Goal: Task Accomplishment & Management: Use online tool/utility

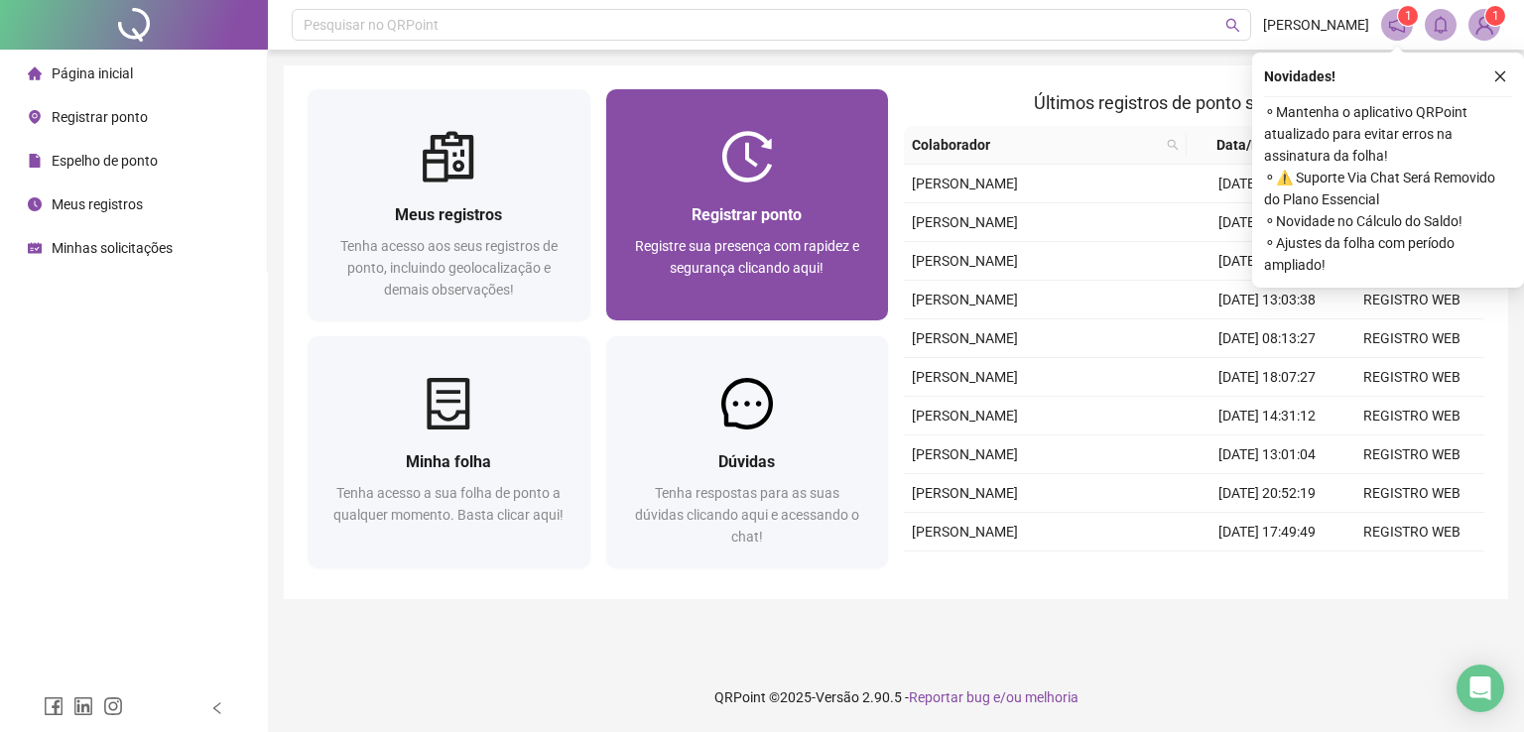
click at [841, 220] on div "Registrar ponto" at bounding box center [747, 214] width 235 height 25
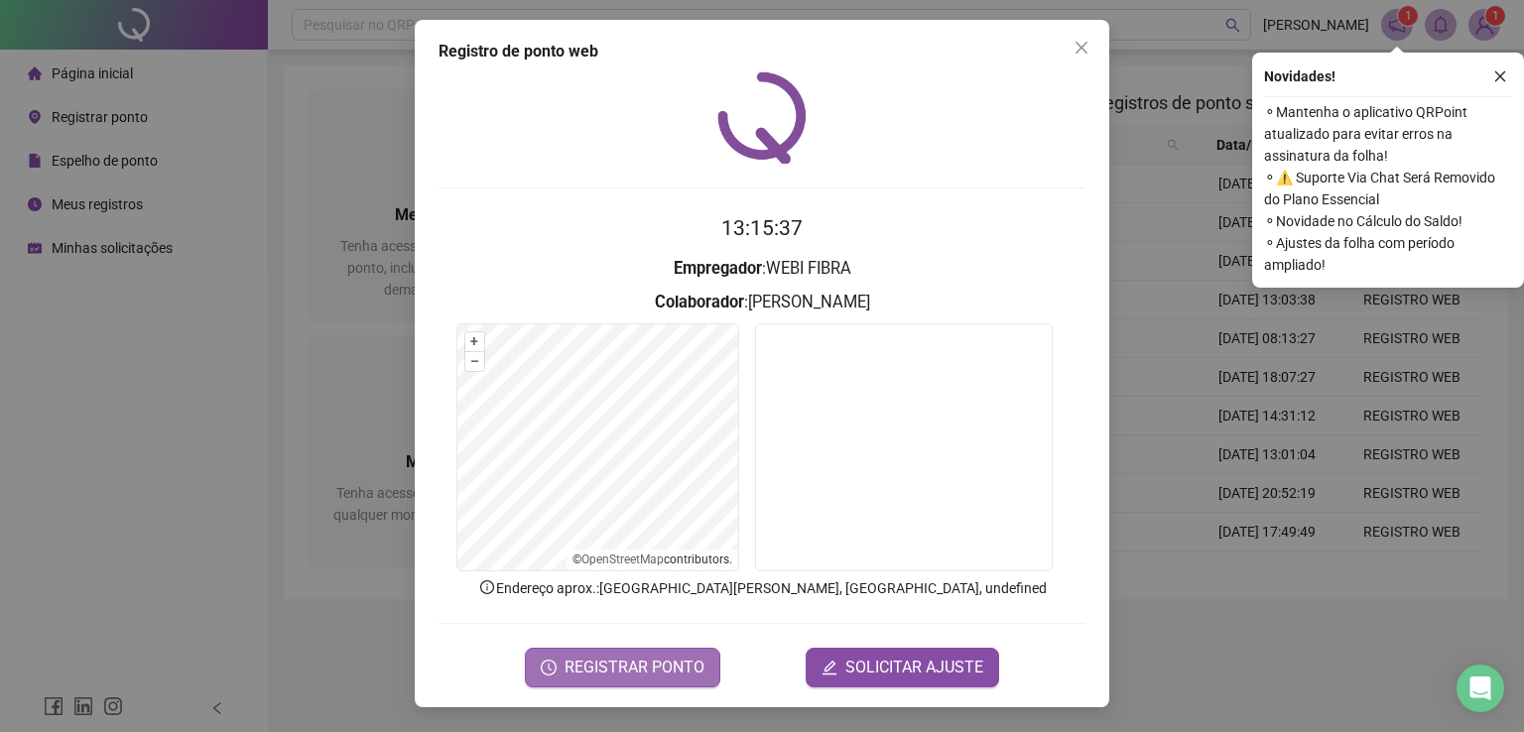
click at [639, 678] on span "REGISTRAR PONTO" at bounding box center [635, 668] width 140 height 24
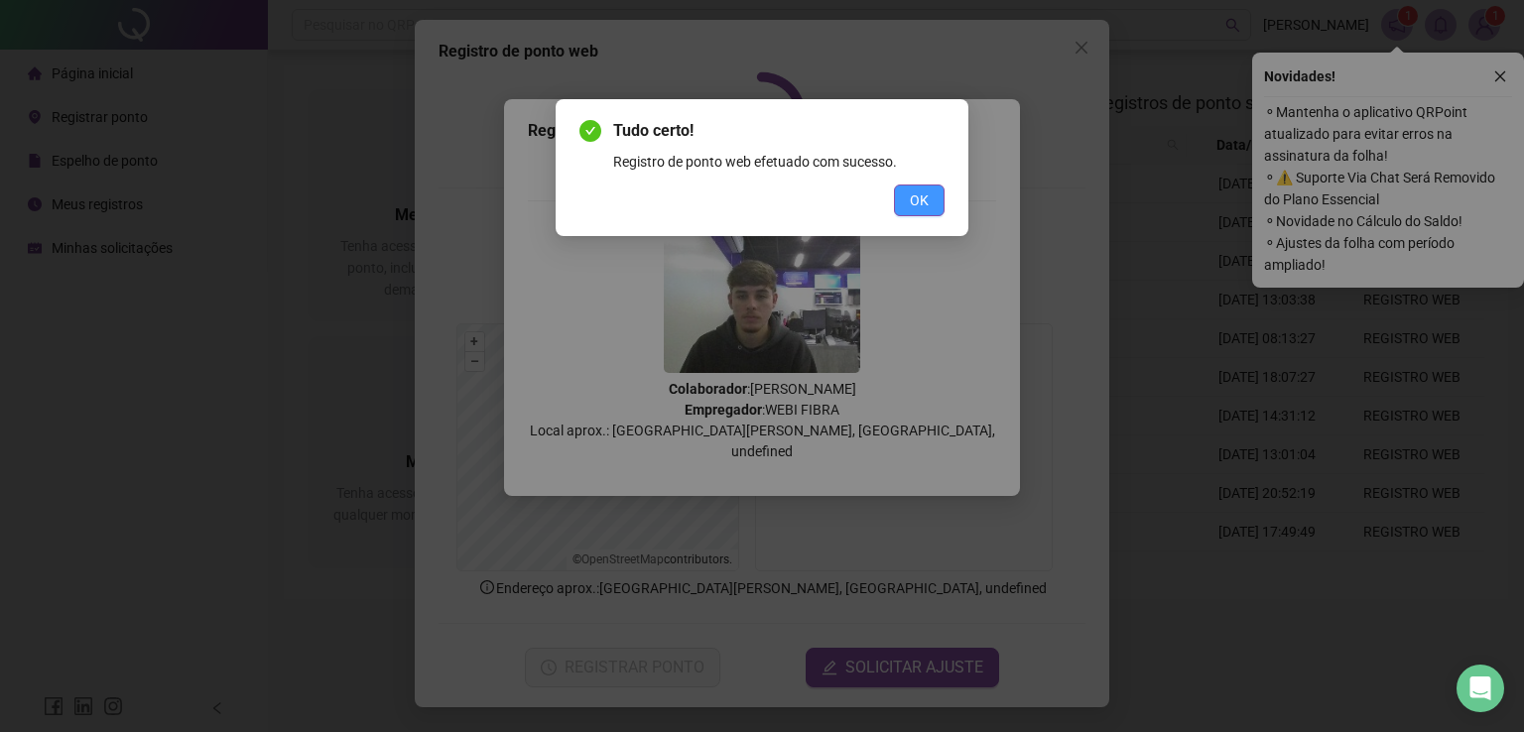
click at [921, 215] on button "OK" at bounding box center [919, 201] width 51 height 32
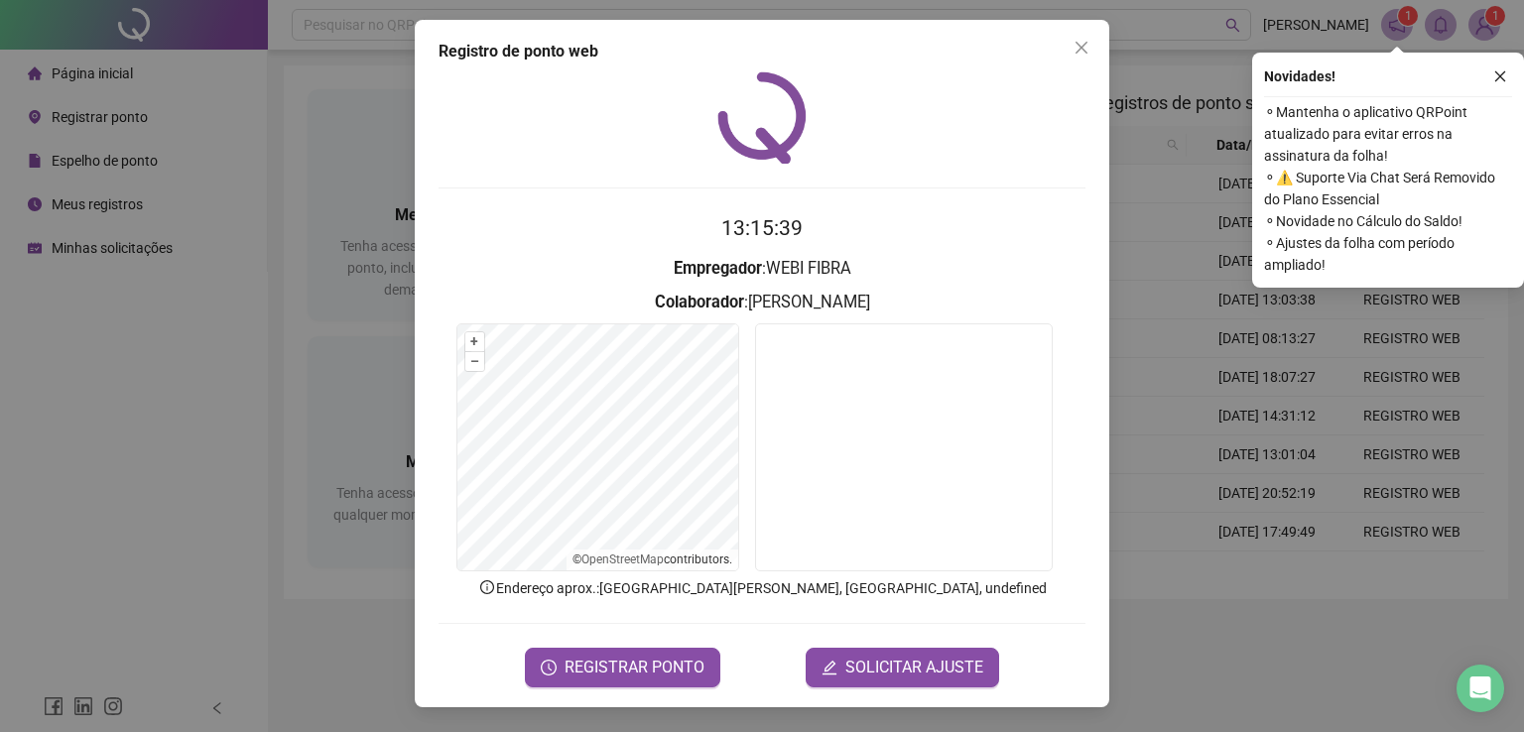
click at [1257, 402] on div "Registro de ponto web 13:15:39 Empregador : WEBI FIBRA Colaborador : [PERSON_NA…" at bounding box center [762, 366] width 1524 height 732
